Goal: Information Seeking & Learning: Learn about a topic

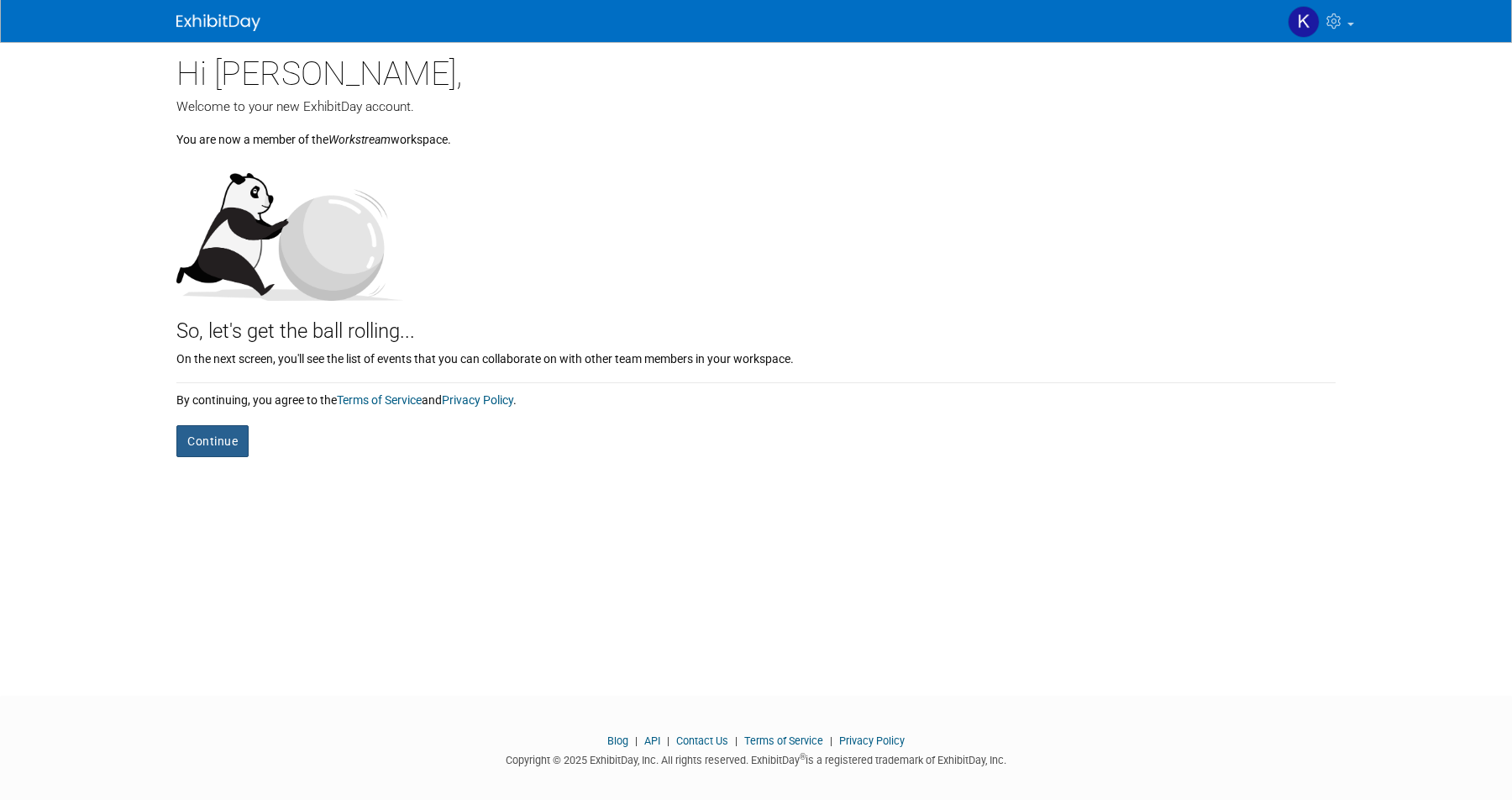
click at [214, 446] on button "Continue" at bounding box center [212, 441] width 72 height 32
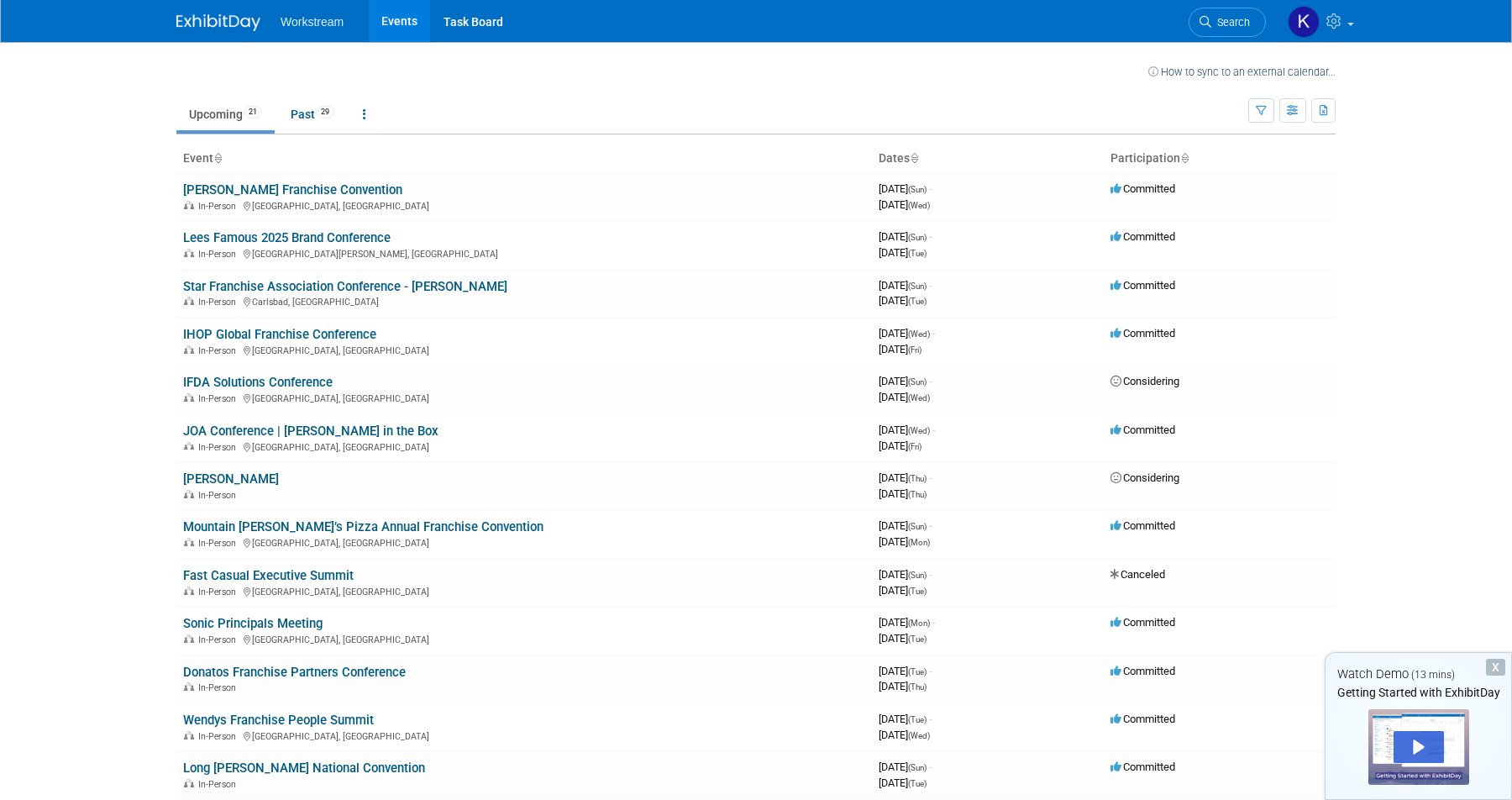
click at [1495, 667] on div "X" at bounding box center [1495, 667] width 19 height 17
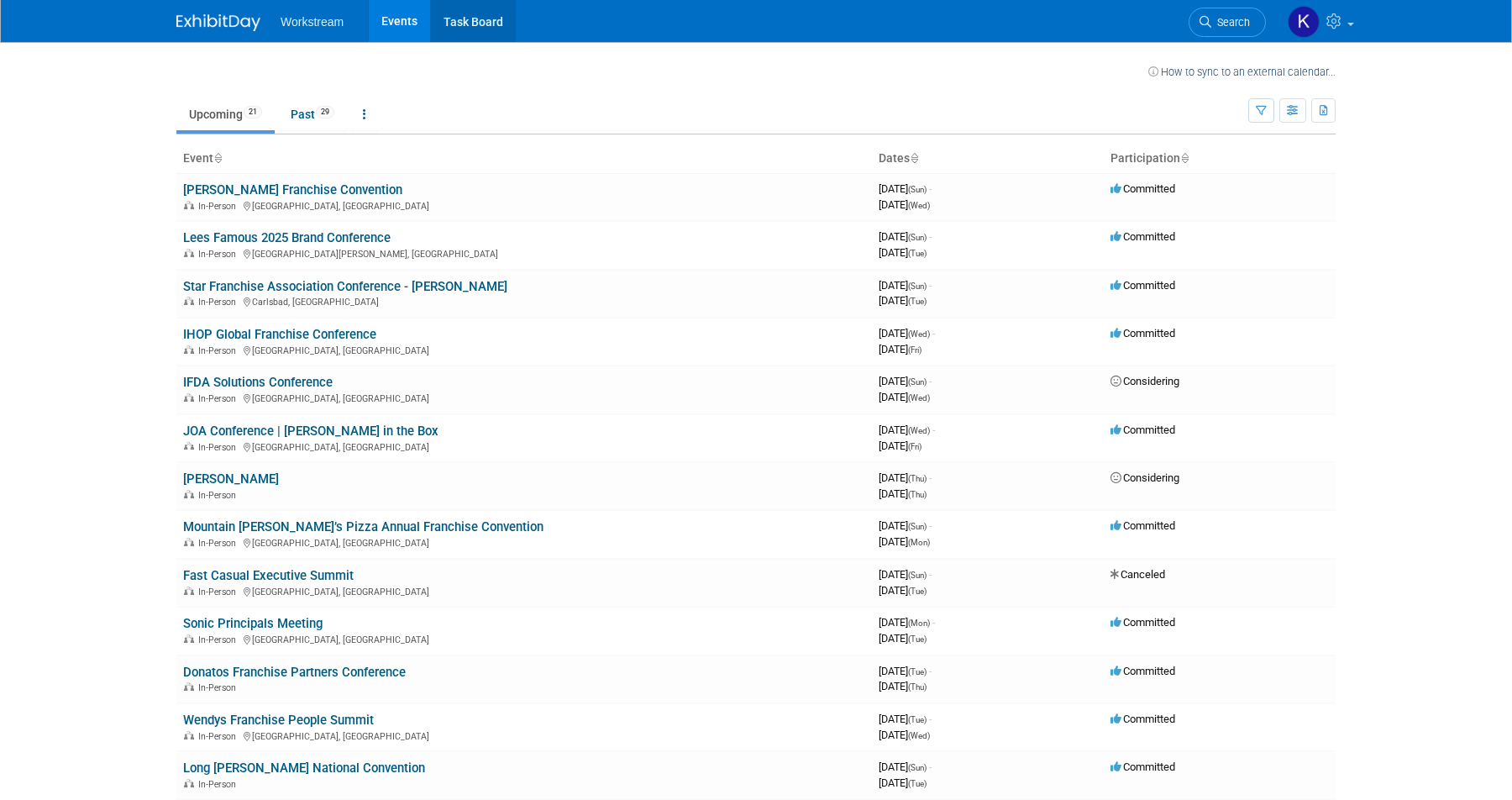
click at [463, 25] on link "Task Board" at bounding box center [474, 21] width 85 height 42
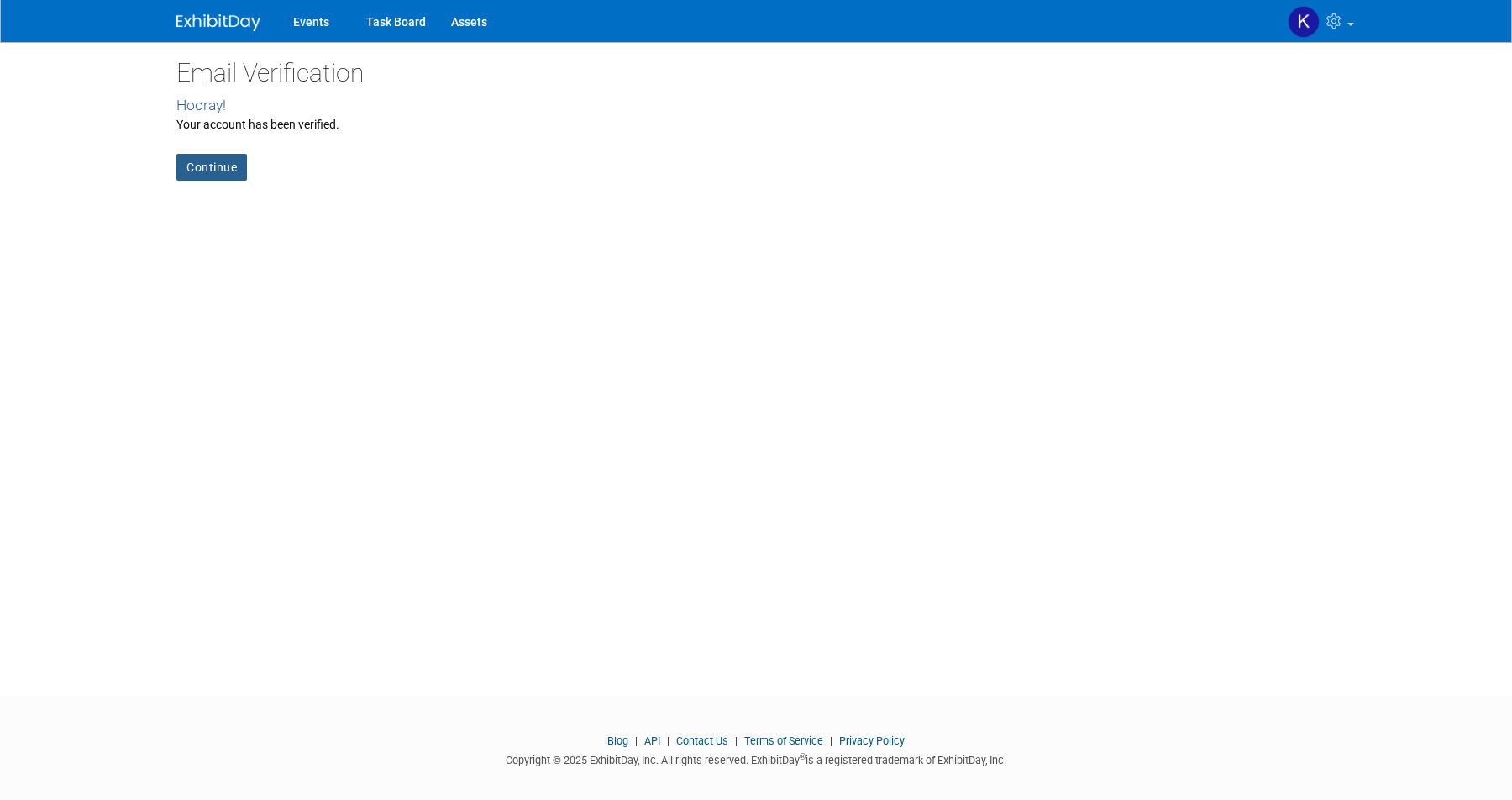
click at [205, 162] on link "Continue" at bounding box center [211, 167] width 71 height 27
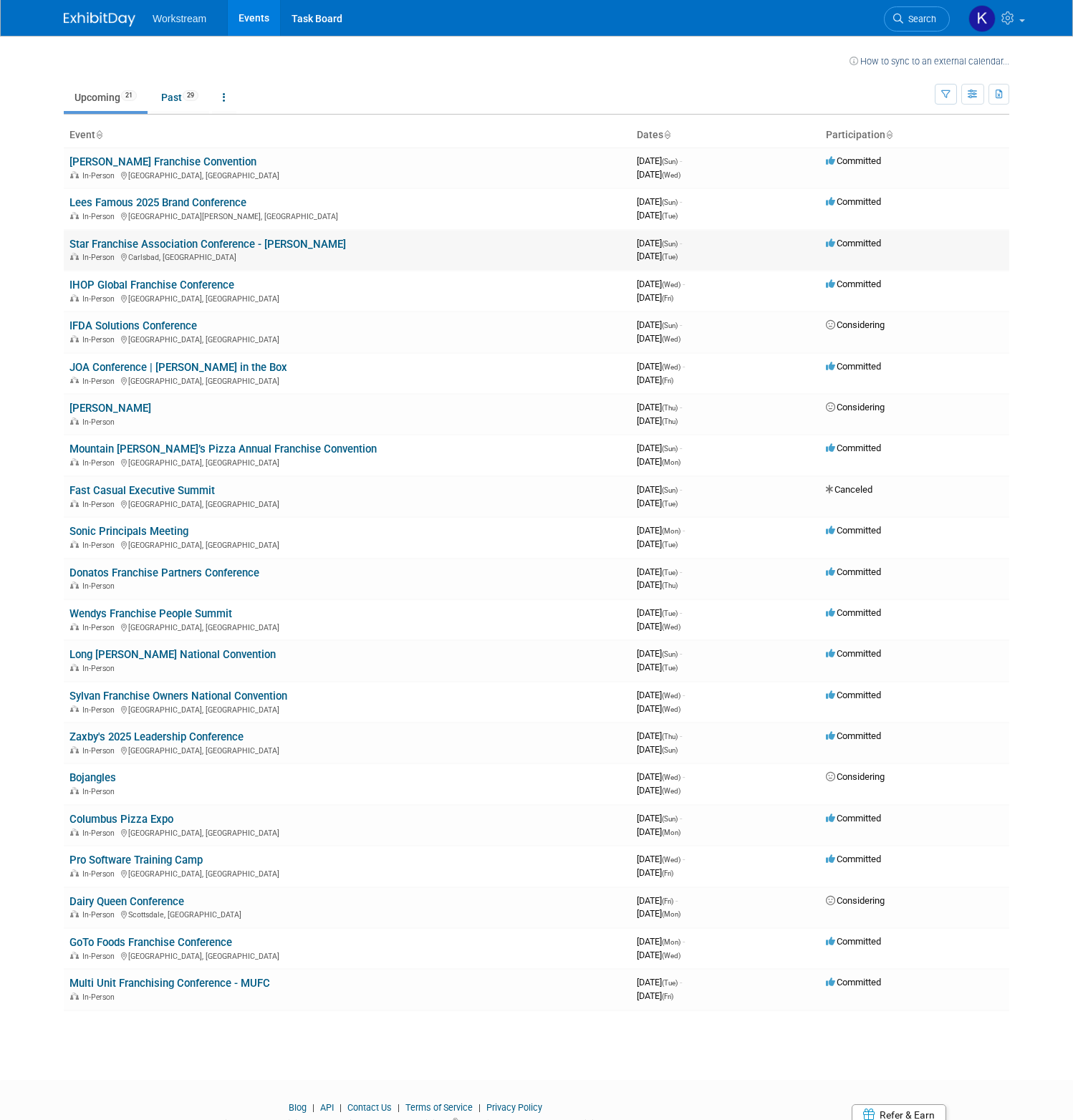
click at [247, 245] on link "Star Franchise Association Conference - [PERSON_NAME]" at bounding box center [207, 244] width 276 height 13
click at [213, 741] on link "Zaxby's 2025 Leadership Conference" at bounding box center [156, 737] width 174 height 13
click at [201, 283] on link "IHOP Global Franchise Conference" at bounding box center [152, 285] width 165 height 13
click at [284, 693] on link "Sylvan Franchise Owners National Convention" at bounding box center [178, 696] width 218 height 13
click at [174, 732] on link "Zaxby's 2025 Leadership Conference" at bounding box center [156, 737] width 174 height 13
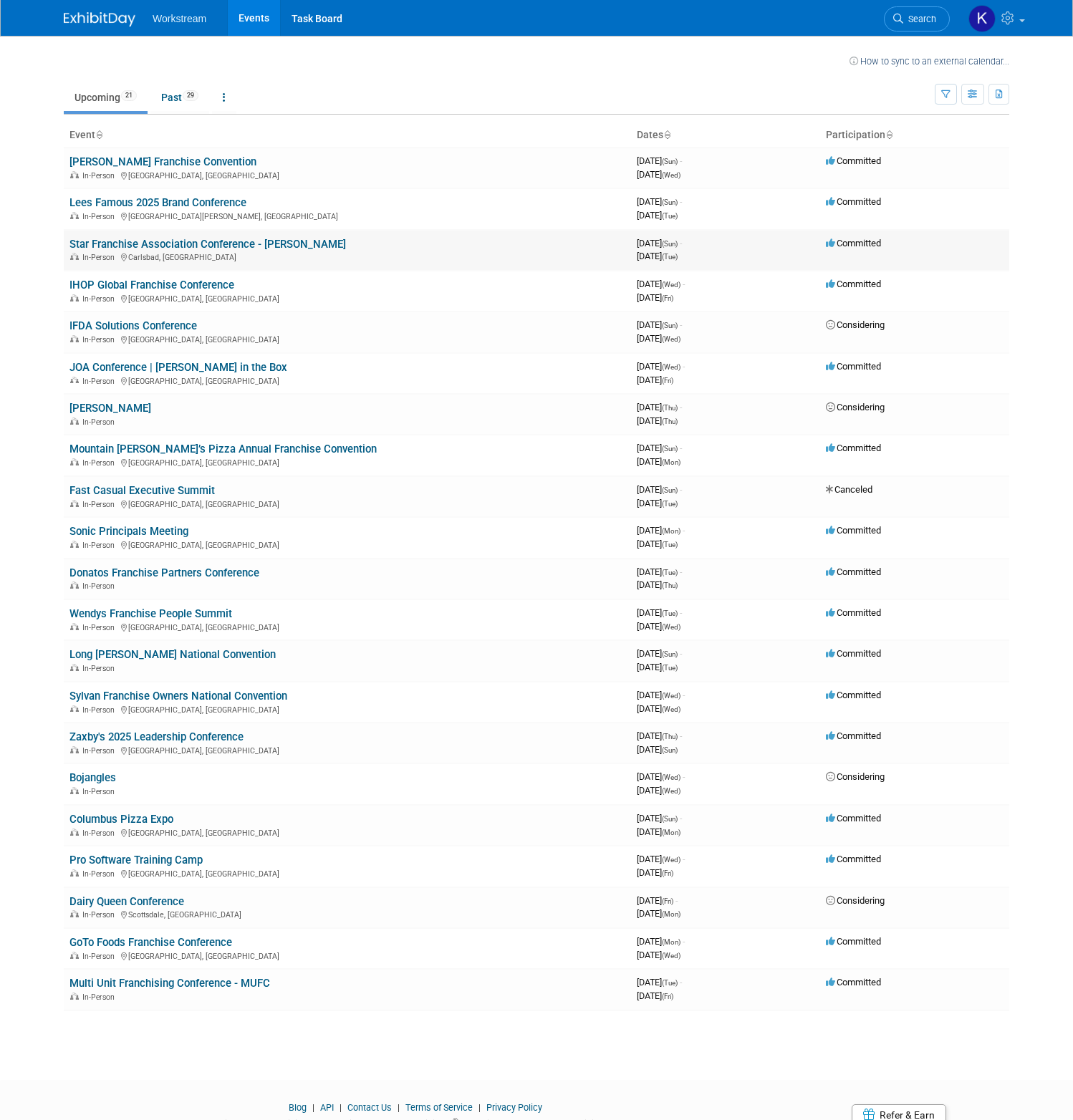
click at [258, 247] on link "Star Franchise Association Conference - [PERSON_NAME]" at bounding box center [207, 244] width 276 height 13
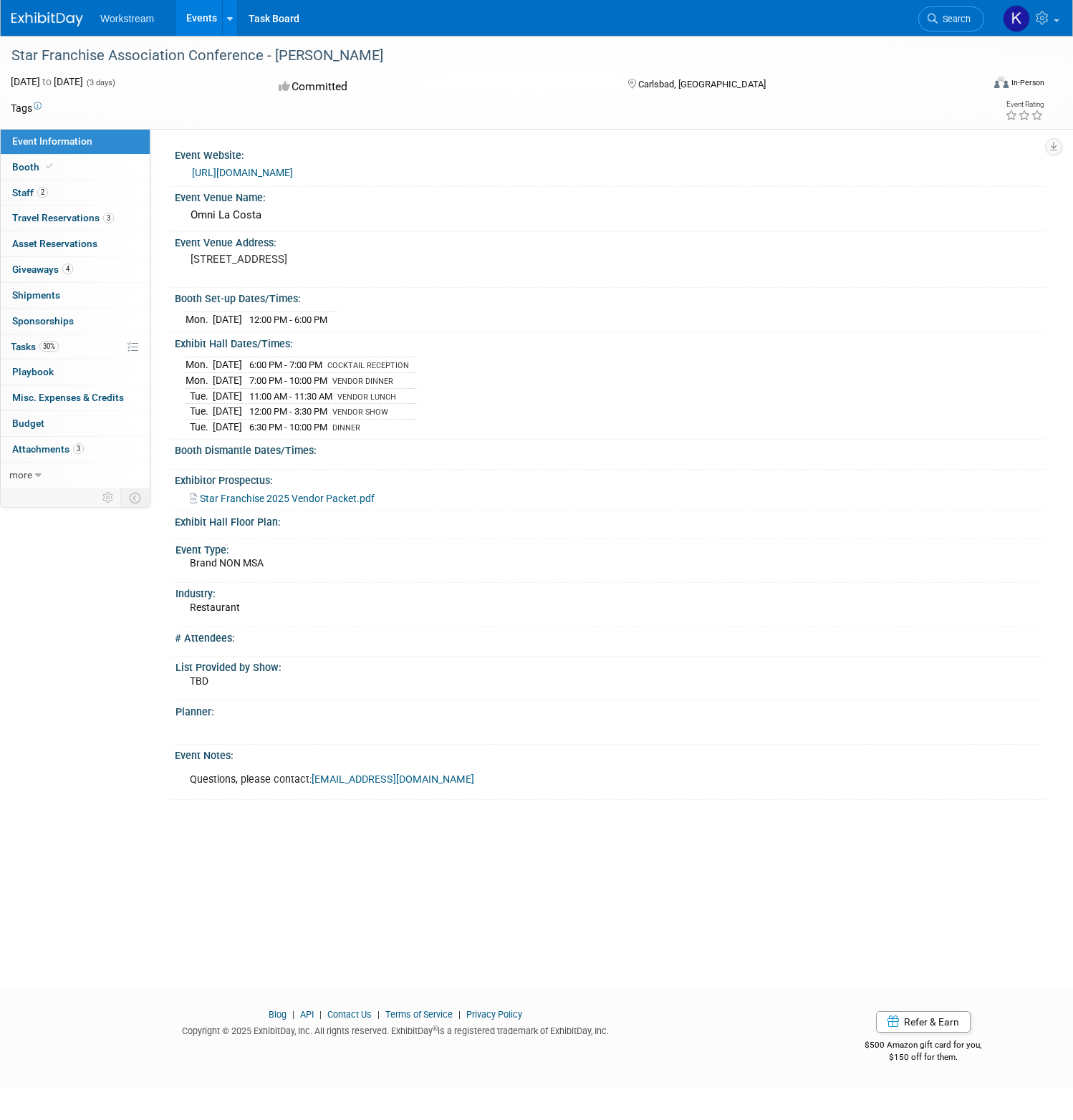
click at [269, 175] on link "https://www.starfran.com/portfolio-item/2025-sfa-conference/" at bounding box center [242, 172] width 101 height 12
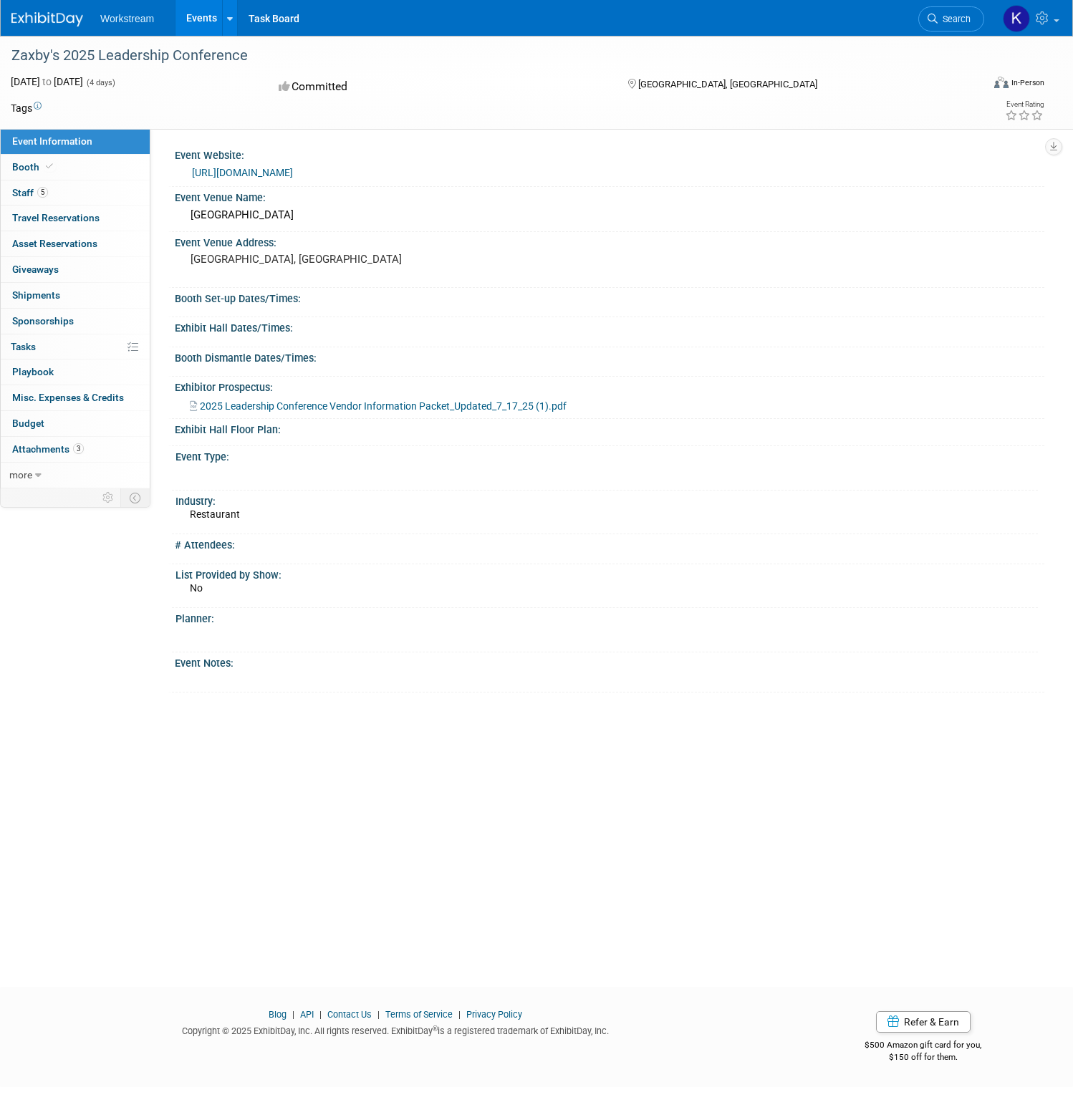
click at [293, 170] on link "https://web.cvent.com/event/89591956-03a6-4952-87af-12af9af45b16/summary?i=g21D…" at bounding box center [242, 172] width 101 height 12
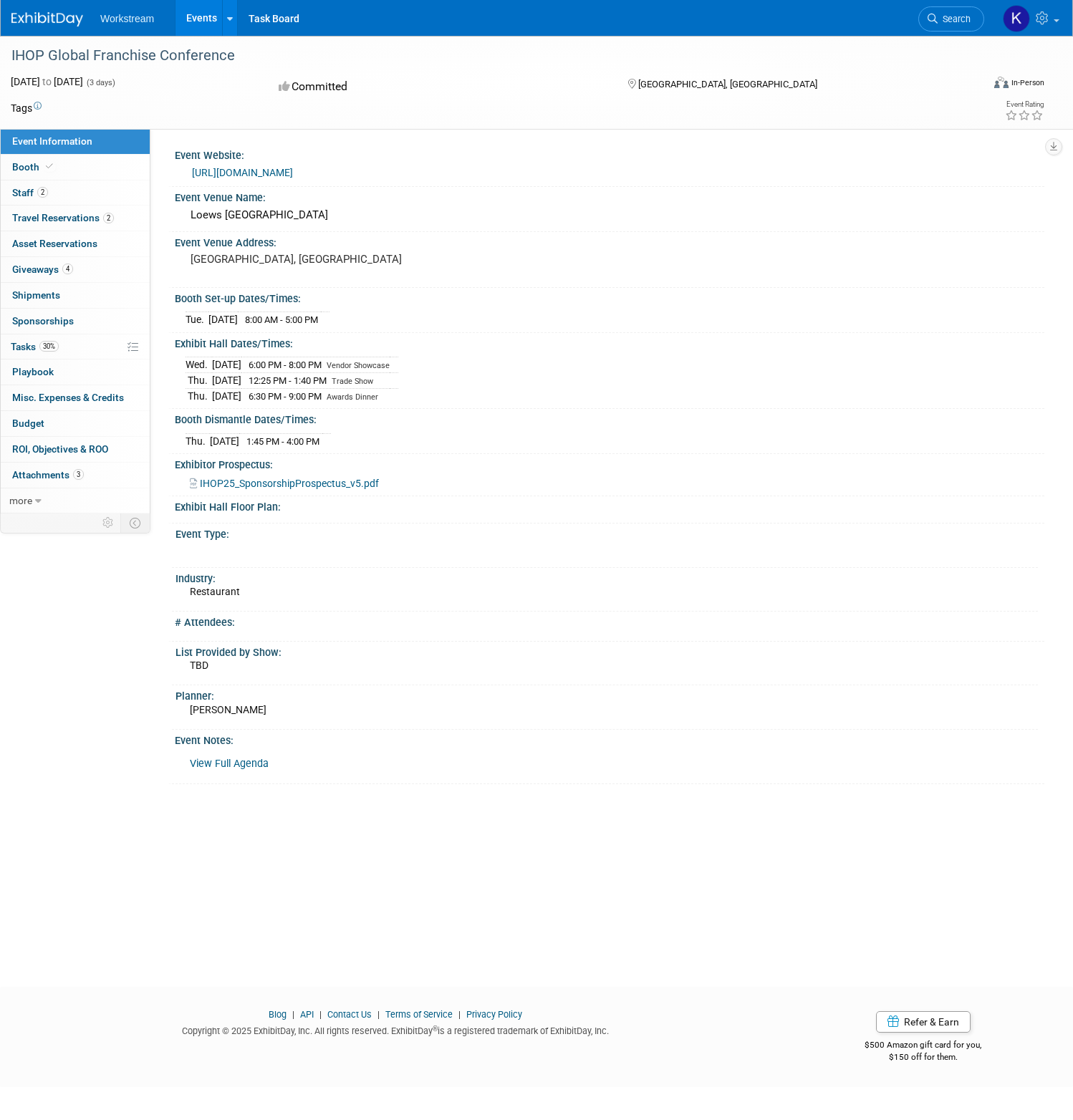
click at [276, 174] on link "[URL][DOMAIN_NAME]" at bounding box center [242, 172] width 101 height 12
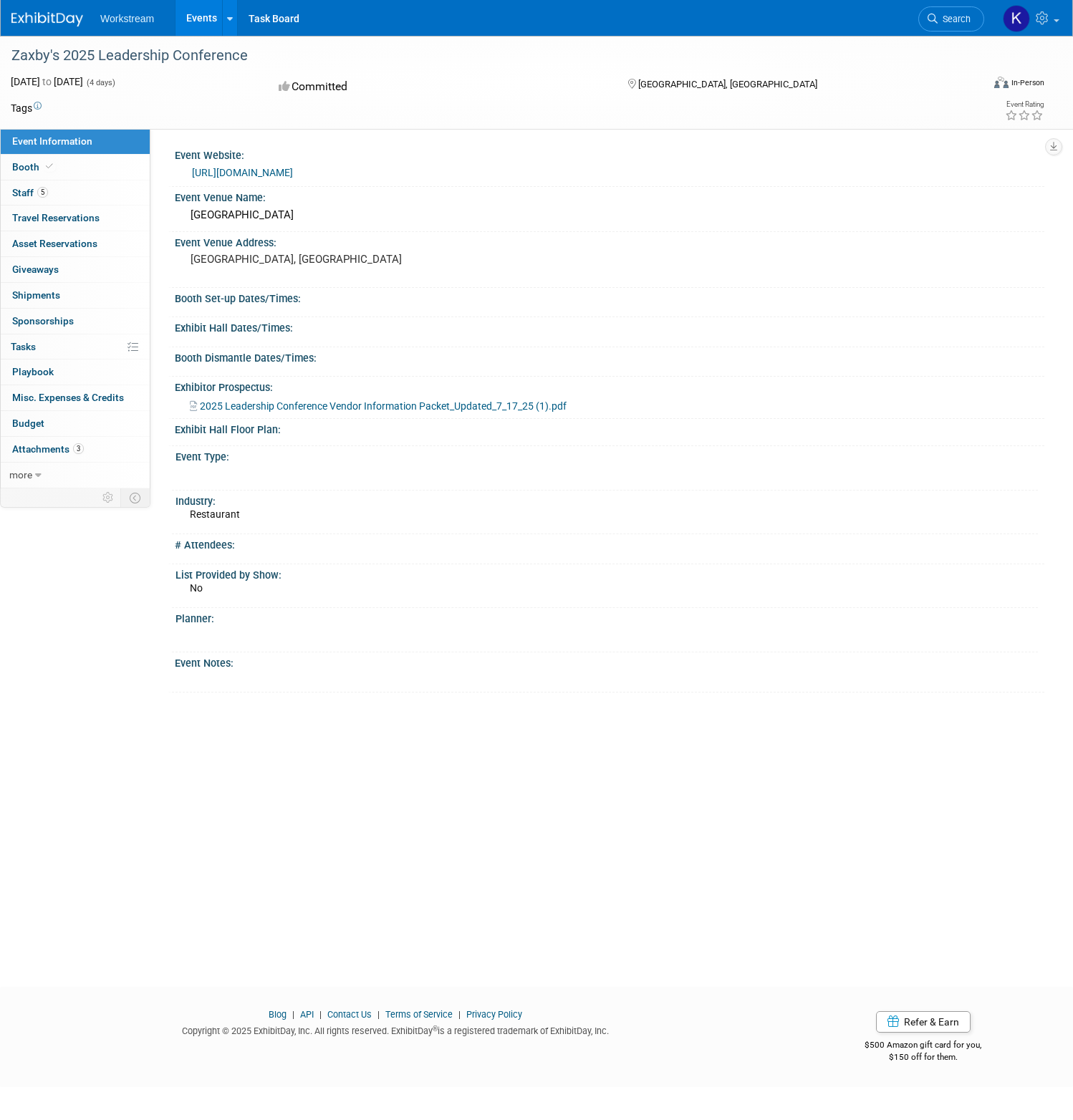
click at [361, 414] on div "2025 Leadership Conference Vendor Information Packet_Updated_7_17_25 (1).pdf" at bounding box center [609, 404] width 870 height 20
click at [372, 404] on span "2025 Leadership Conference Vendor Information Packet_Updated_7_17_25 (1).pdf" at bounding box center [383, 406] width 367 height 12
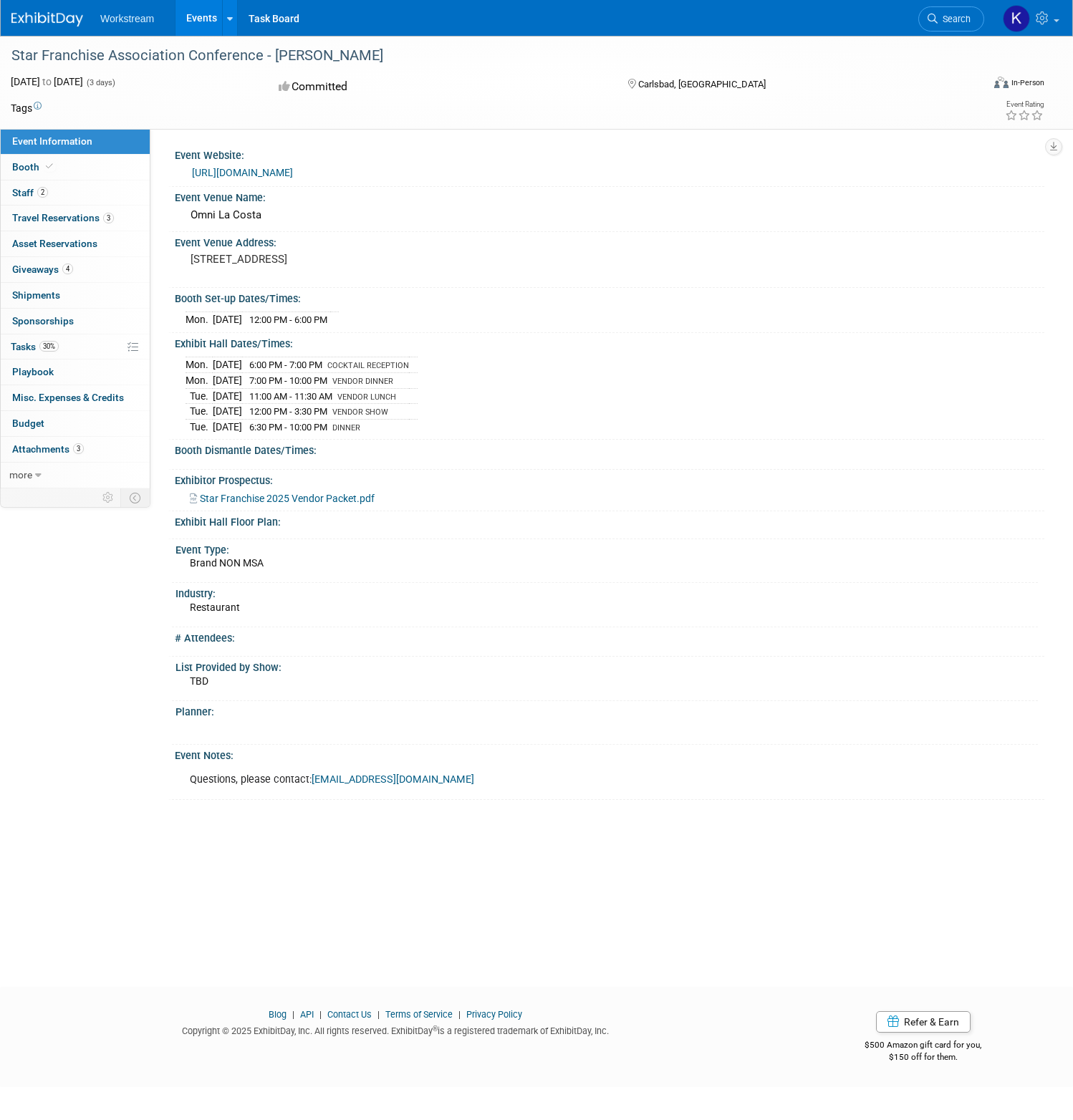
click at [293, 174] on link "[URL][DOMAIN_NAME]" at bounding box center [242, 172] width 101 height 12
